Goal: Information Seeking & Learning: Understand process/instructions

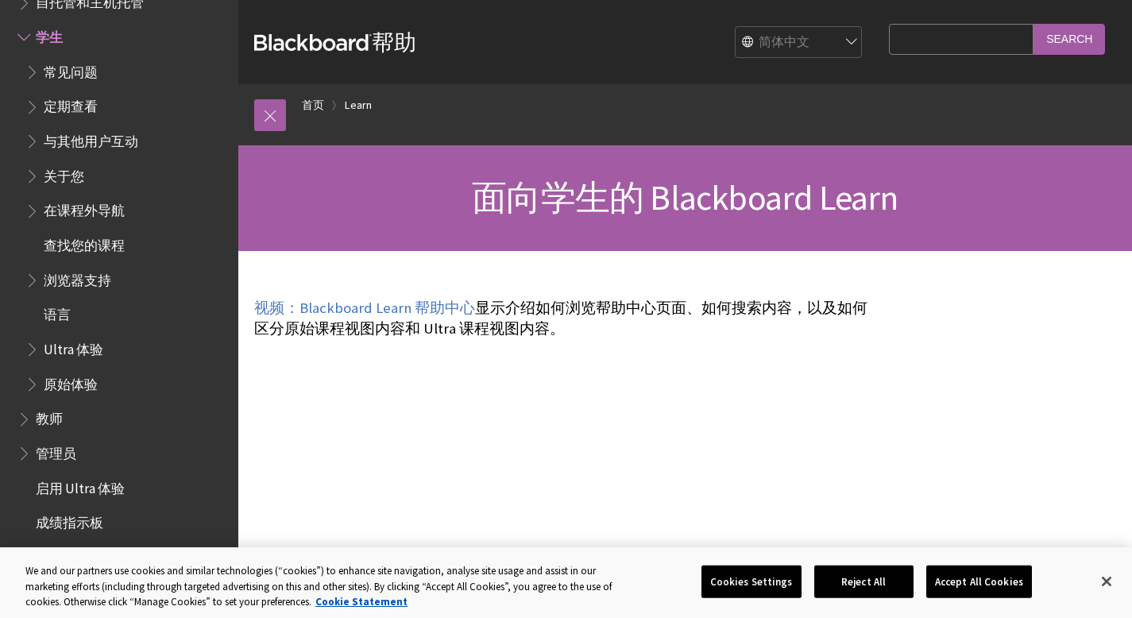
scroll to position [57, 0]
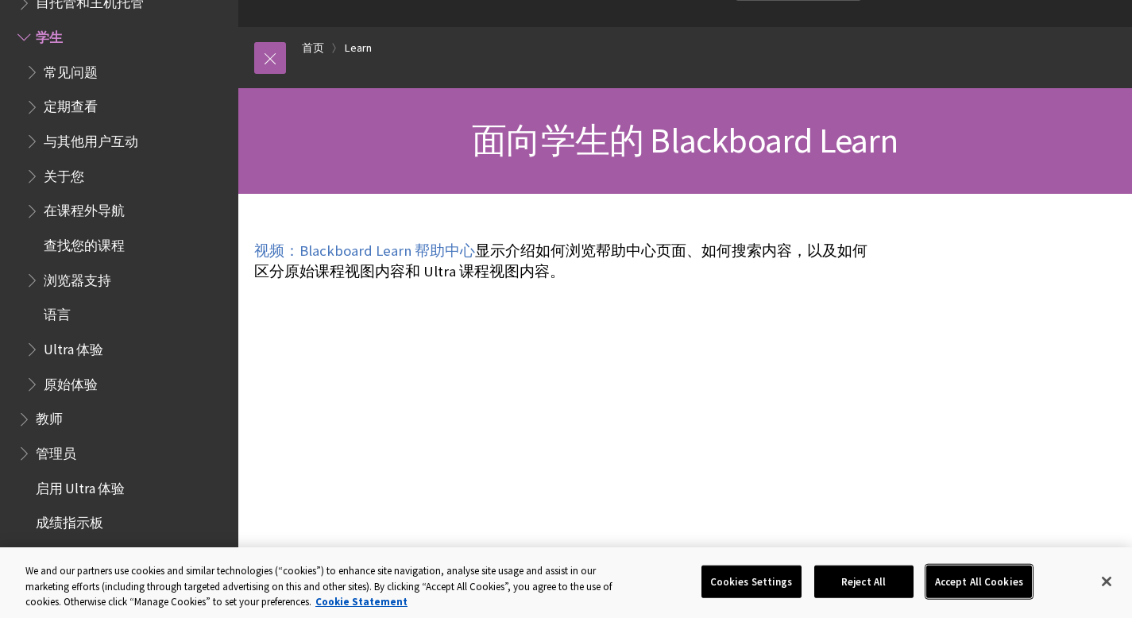
click at [953, 586] on button "Accept All Cookies" at bounding box center [979, 581] width 106 height 33
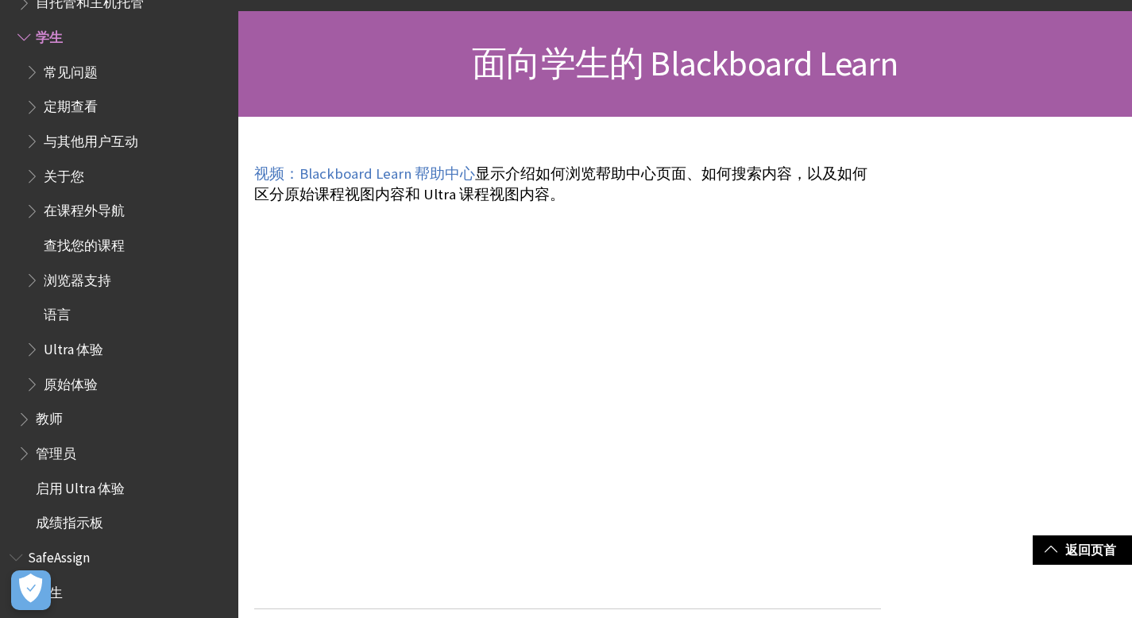
scroll to position [122, 0]
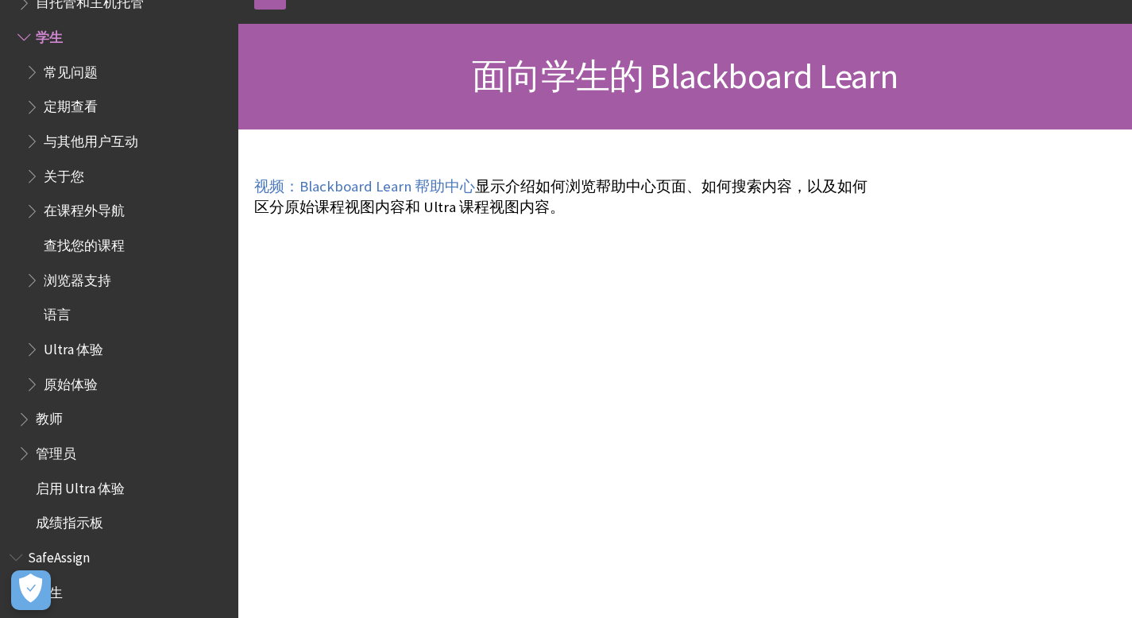
click at [44, 70] on span "常见问题" at bounding box center [71, 69] width 54 height 21
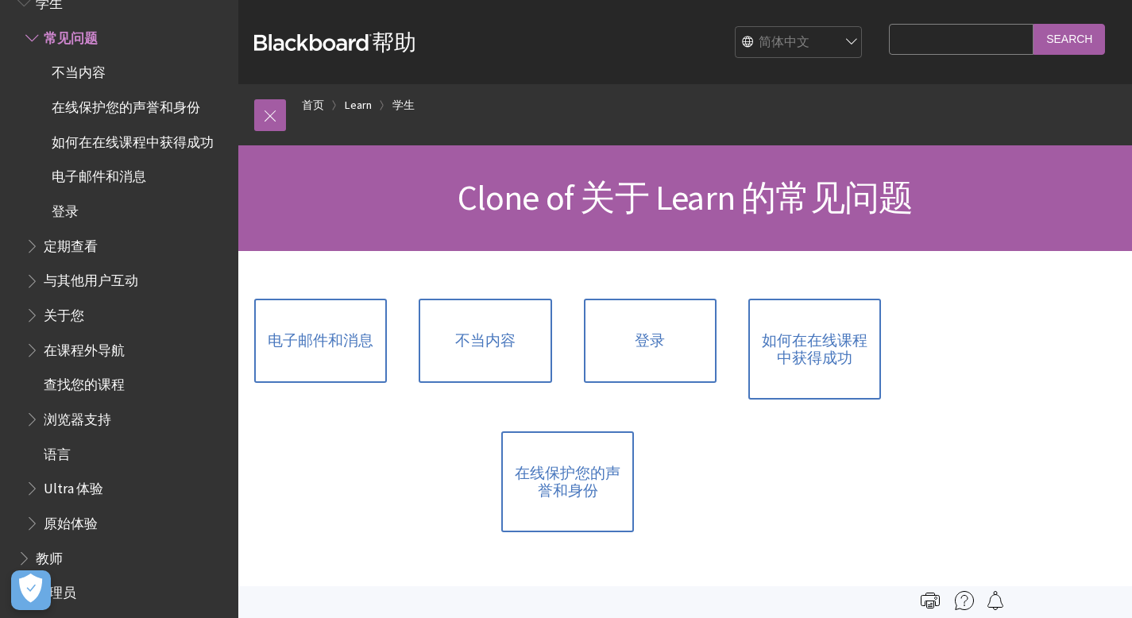
click at [95, 237] on span "定期查看" at bounding box center [71, 243] width 54 height 21
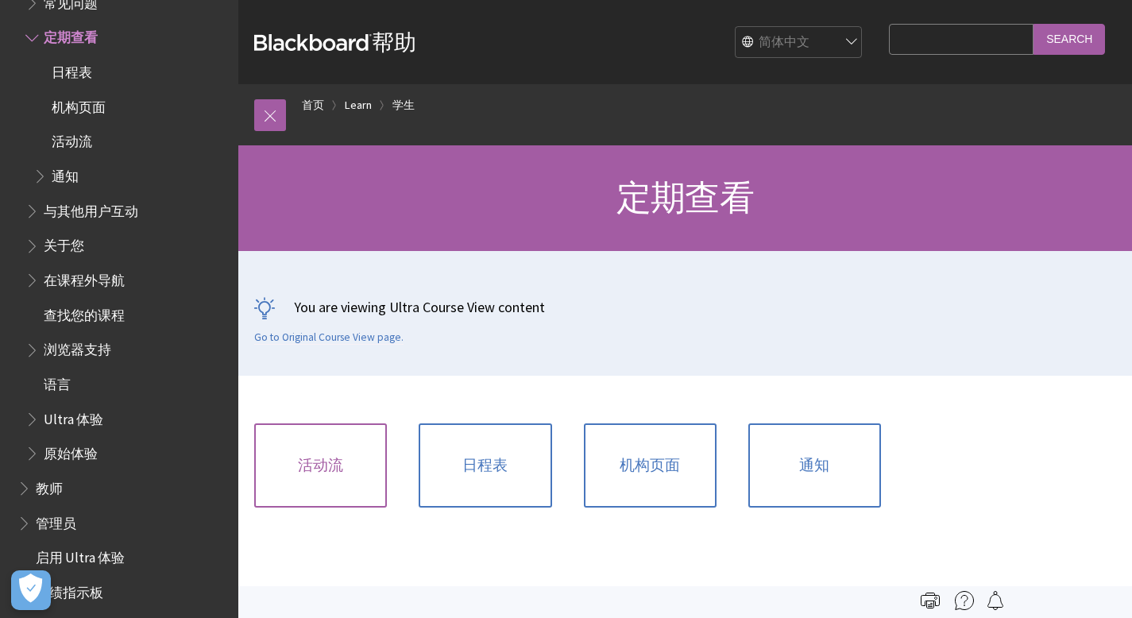
click at [309, 434] on link "活动流" at bounding box center [320, 465] width 133 height 84
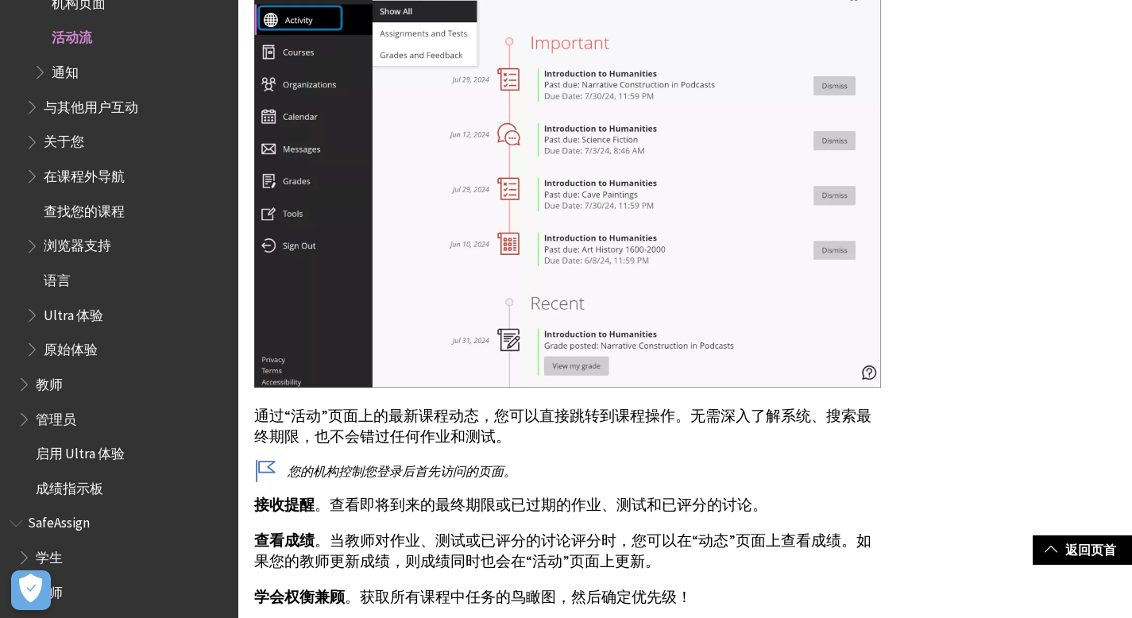
scroll to position [593, 0]
